Goal: Transaction & Acquisition: Purchase product/service

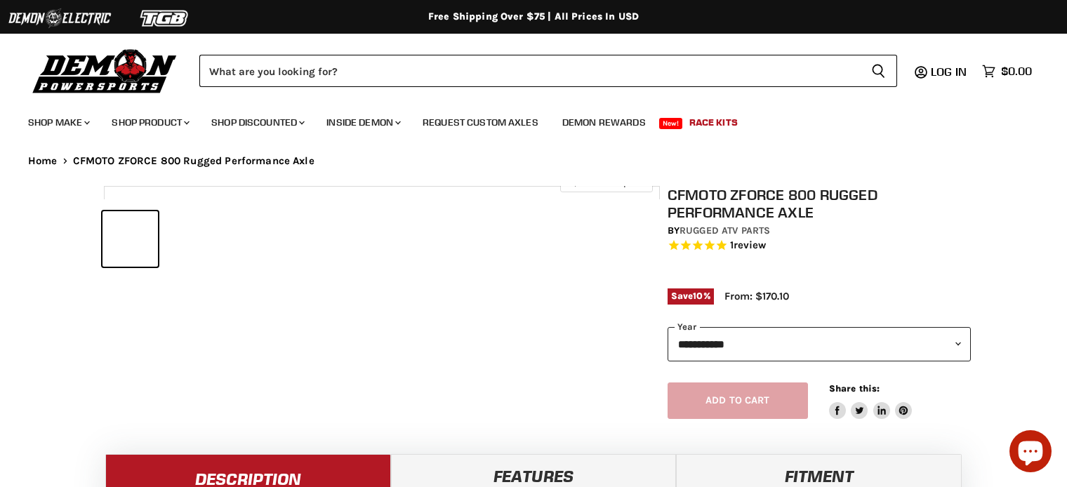
select select "******"
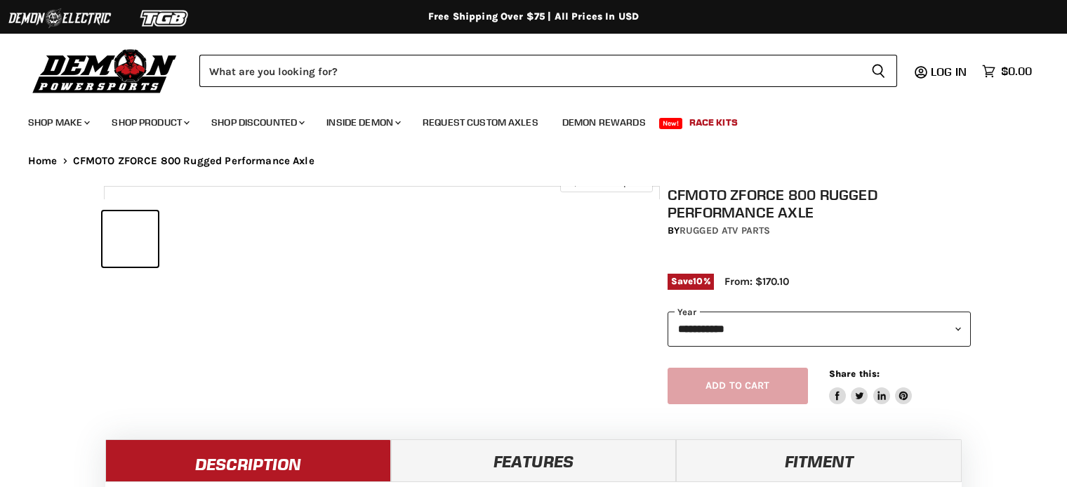
select select "******"
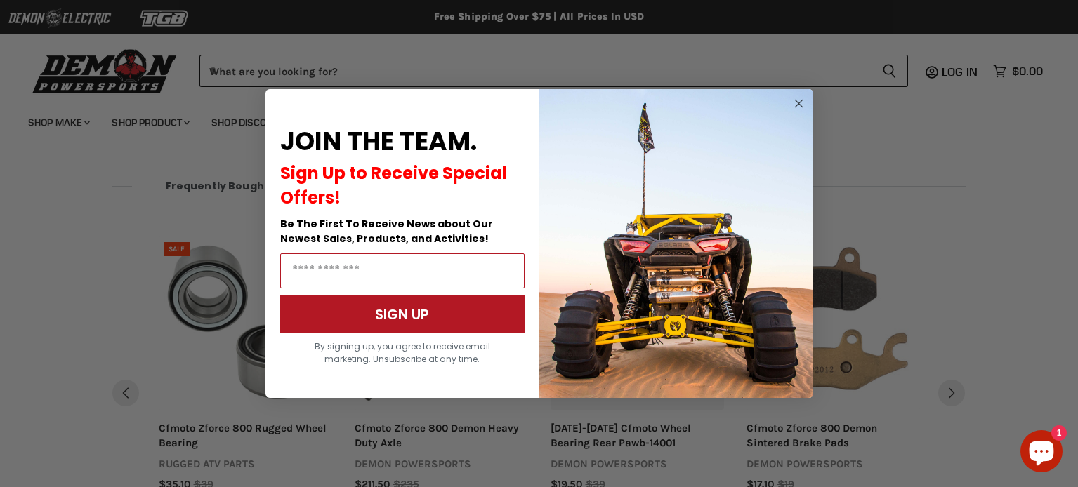
scroll to position [1292, 0]
